Goal: Information Seeking & Learning: Learn about a topic

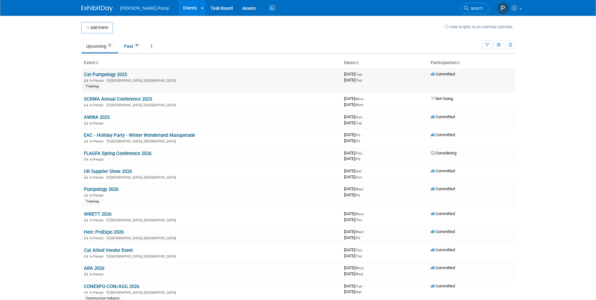
click at [113, 74] on link "Cat Pumpology 2025" at bounding box center [105, 75] width 43 height 6
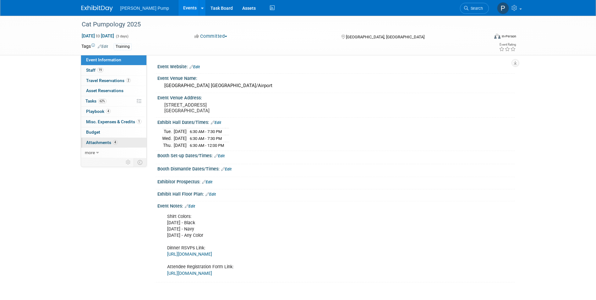
click at [96, 143] on span "Attachments 4" at bounding box center [101, 142] width 31 height 5
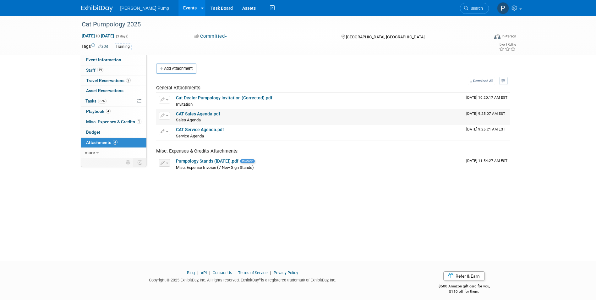
click at [203, 114] on link "CAT Sales Agenda.pdf" at bounding box center [198, 113] width 44 height 5
click at [91, 68] on span "Staff 19" at bounding box center [94, 70] width 17 height 5
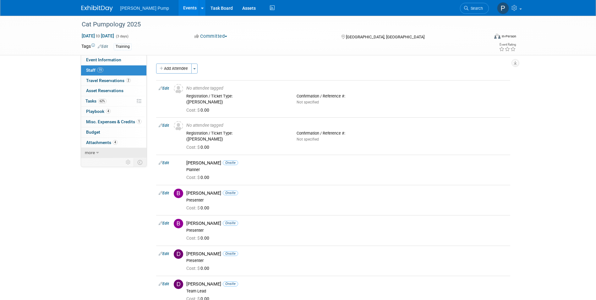
click at [94, 153] on span "more" at bounding box center [90, 152] width 10 height 5
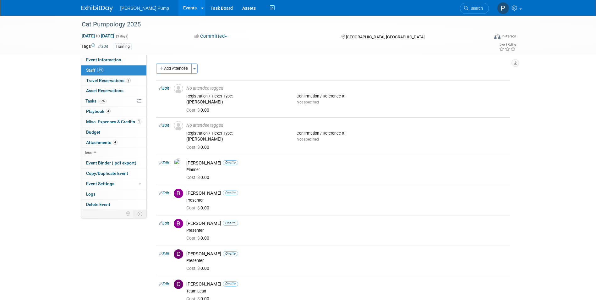
click at [127, 53] on div "Tags Edit Training Event Rating" at bounding box center [299, 47] width 445 height 11
click at [122, 47] on div "Training" at bounding box center [123, 46] width 18 height 7
click at [122, 46] on div "Training" at bounding box center [123, 46] width 18 height 7
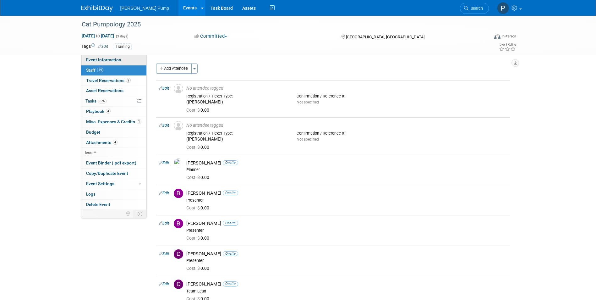
click at [97, 60] on span "Event Information" at bounding box center [103, 59] width 35 height 5
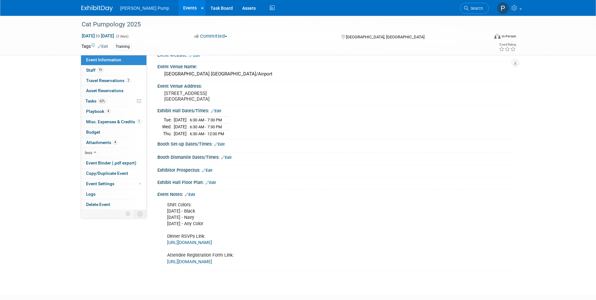
scroll to position [50, 0]
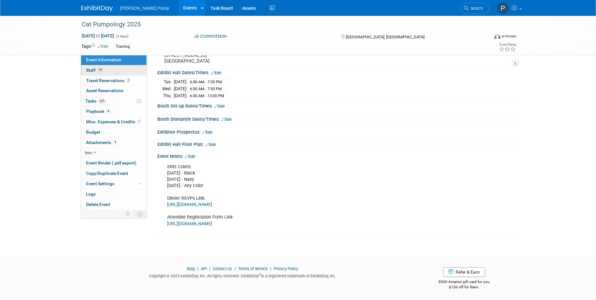
click at [87, 69] on span "Staff 19" at bounding box center [94, 70] width 17 height 5
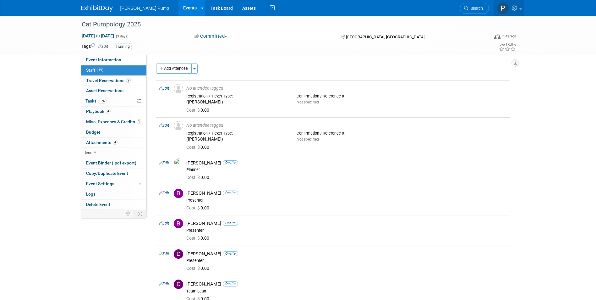
click at [502, 9] on img at bounding box center [503, 8] width 12 height 12
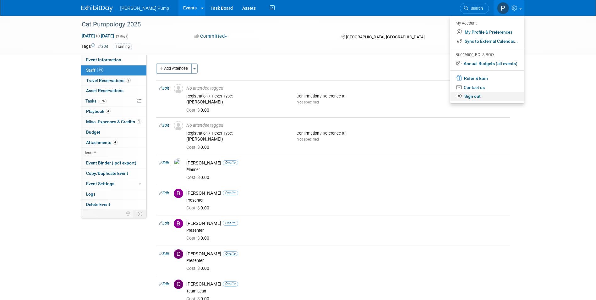
click at [476, 96] on link "Sign out" at bounding box center [487, 96] width 74 height 9
